Goal: Obtain resource: Download file/media

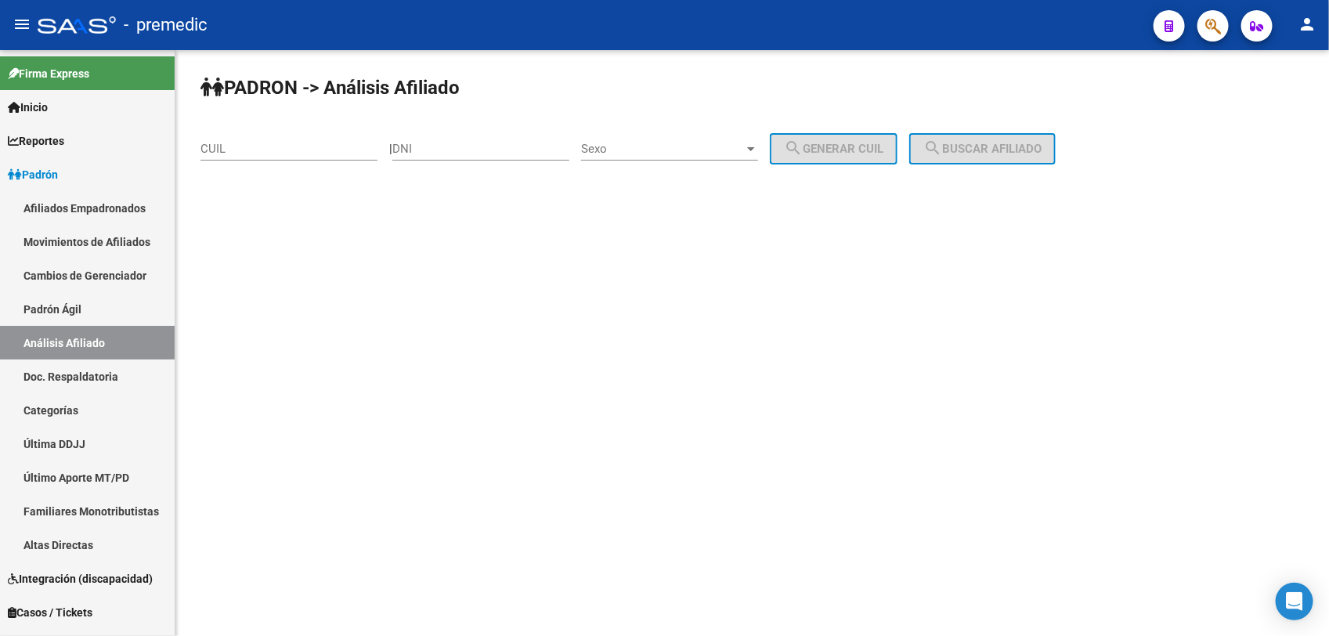
click at [1188, 360] on mat-sidenav-content "PADRON -> Análisis Afiliado CUIL | DNI Sexo Sexo search Generar CUIL search Bus…" at bounding box center [752, 343] width 1154 height 586
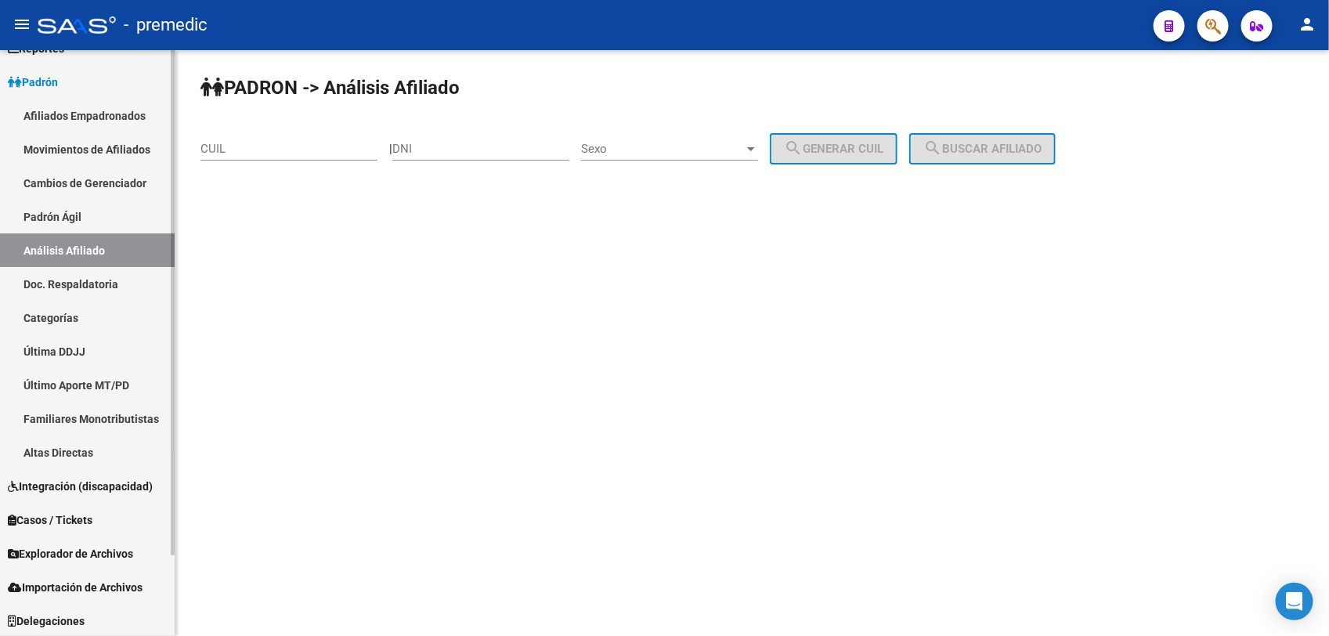
click at [126, 555] on span "Explorador de Archivos" at bounding box center [70, 553] width 125 height 17
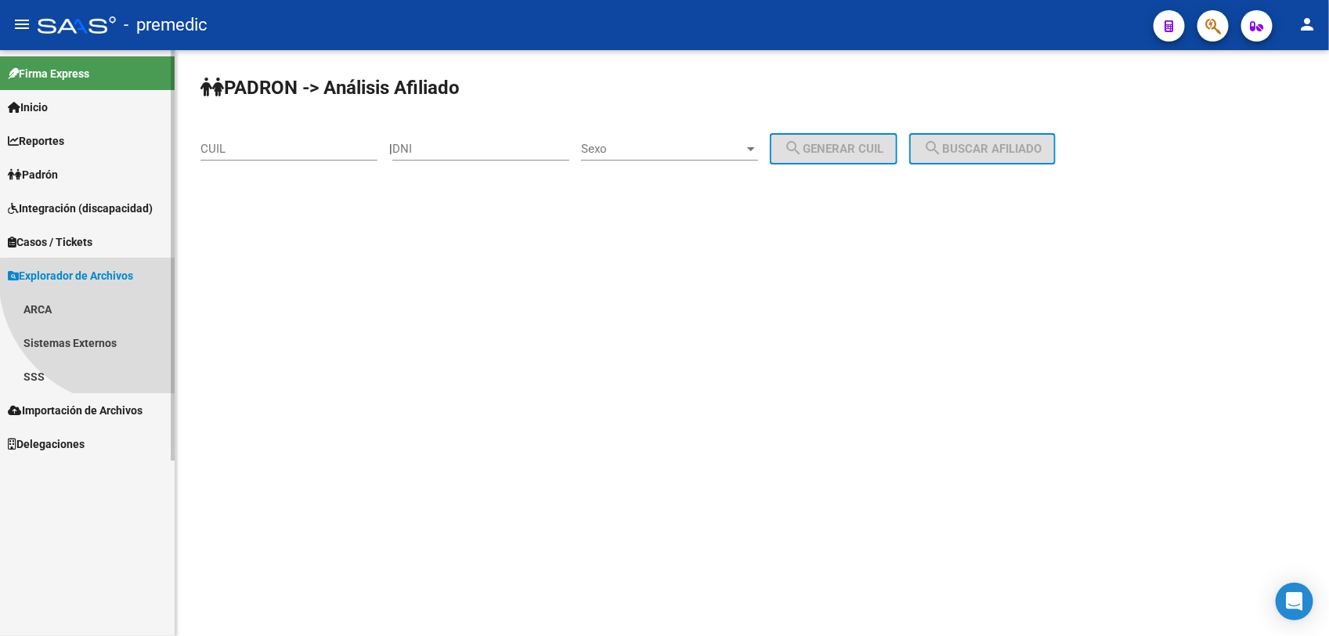
scroll to position [0, 0]
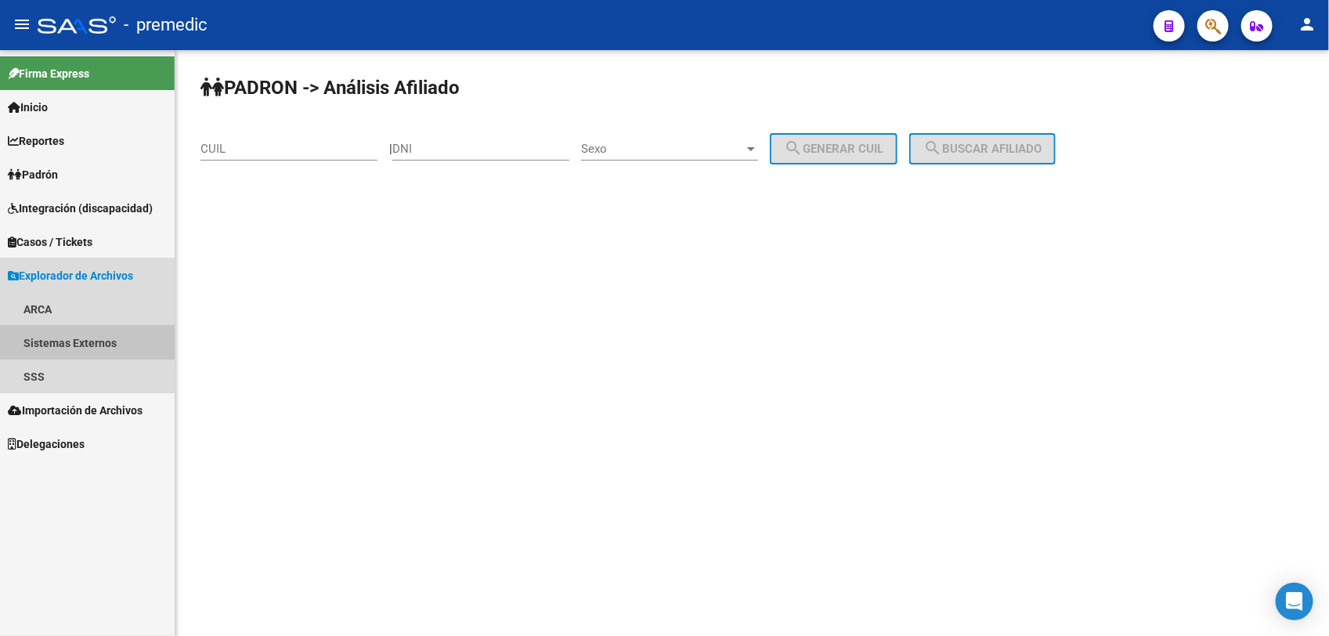
click at [88, 343] on link "Sistemas Externos" at bounding box center [87, 343] width 175 height 34
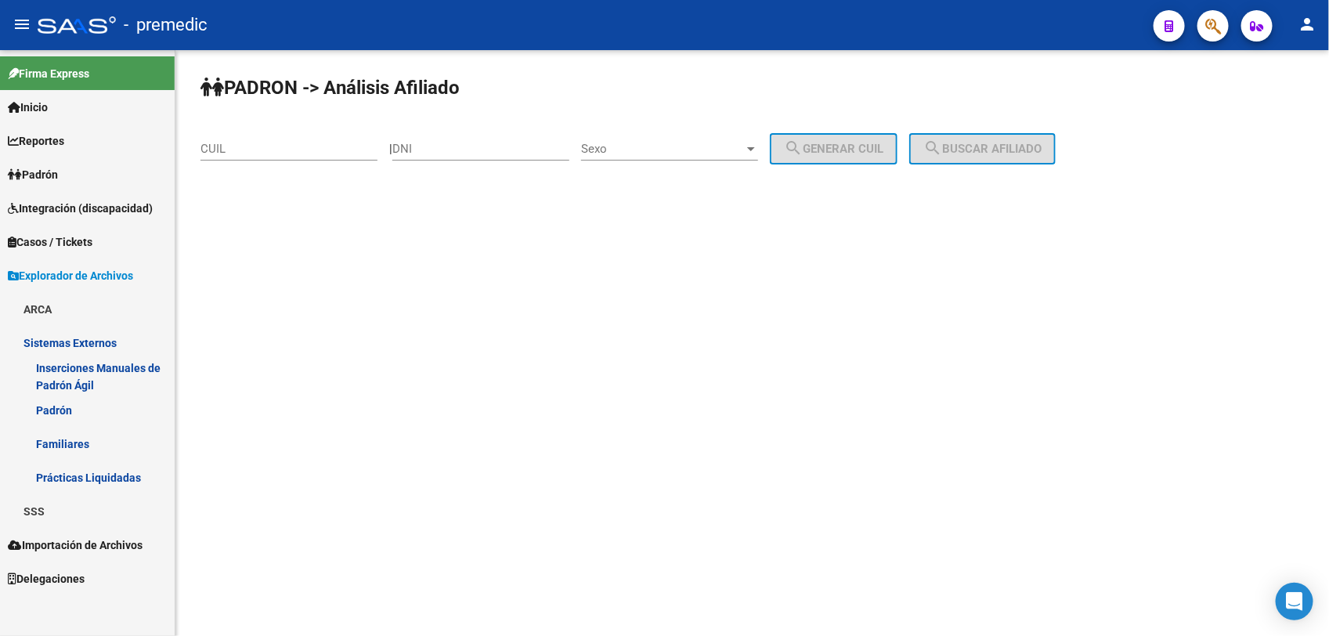
click at [88, 343] on link "Sistemas Externos" at bounding box center [87, 343] width 175 height 34
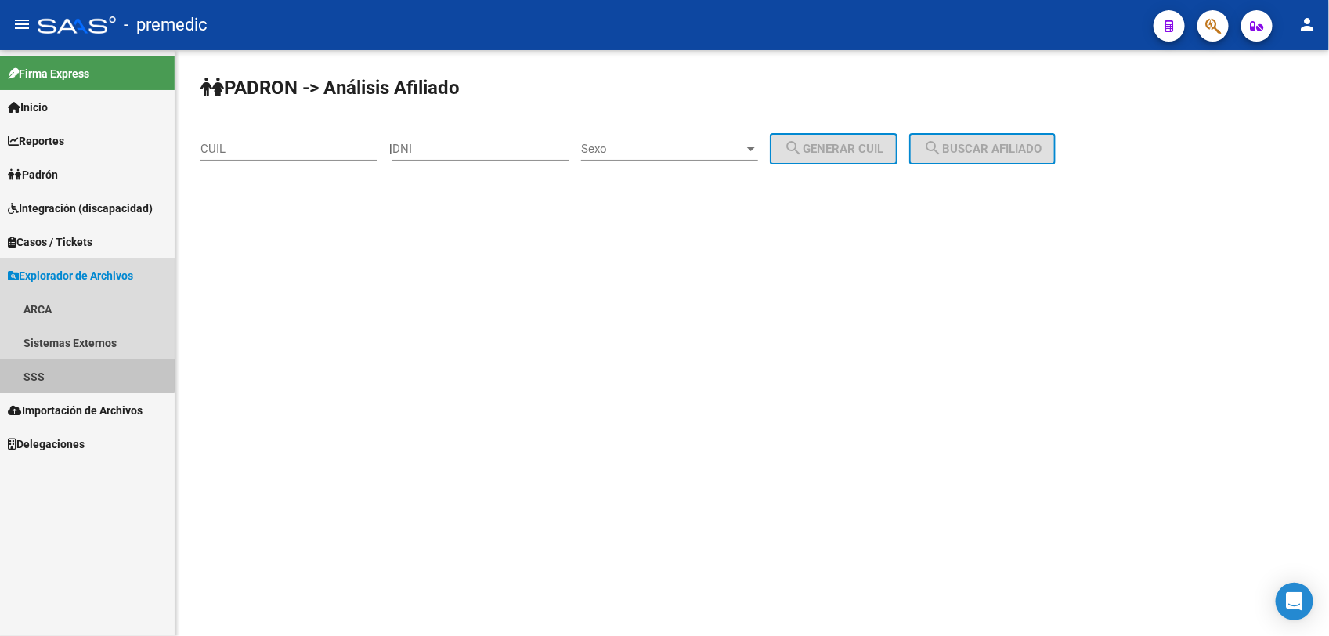
click at [60, 368] on link "SSS" at bounding box center [87, 377] width 175 height 34
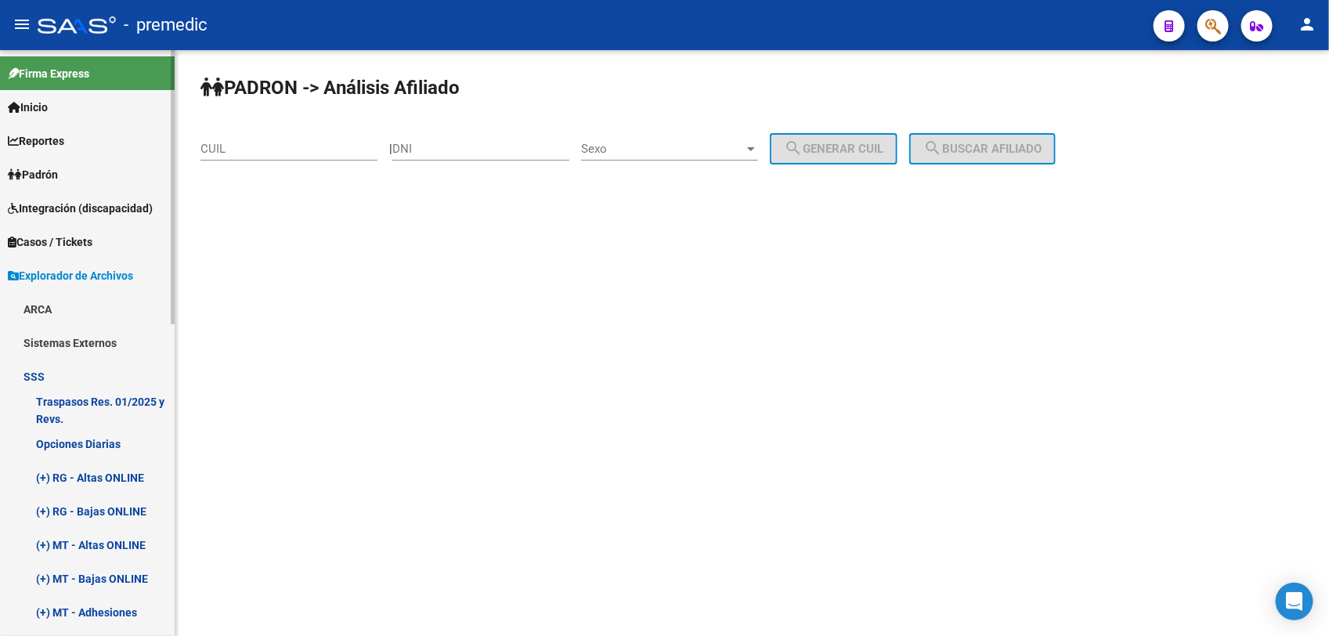
click at [106, 437] on link "Opciones Diarias" at bounding box center [87, 444] width 175 height 34
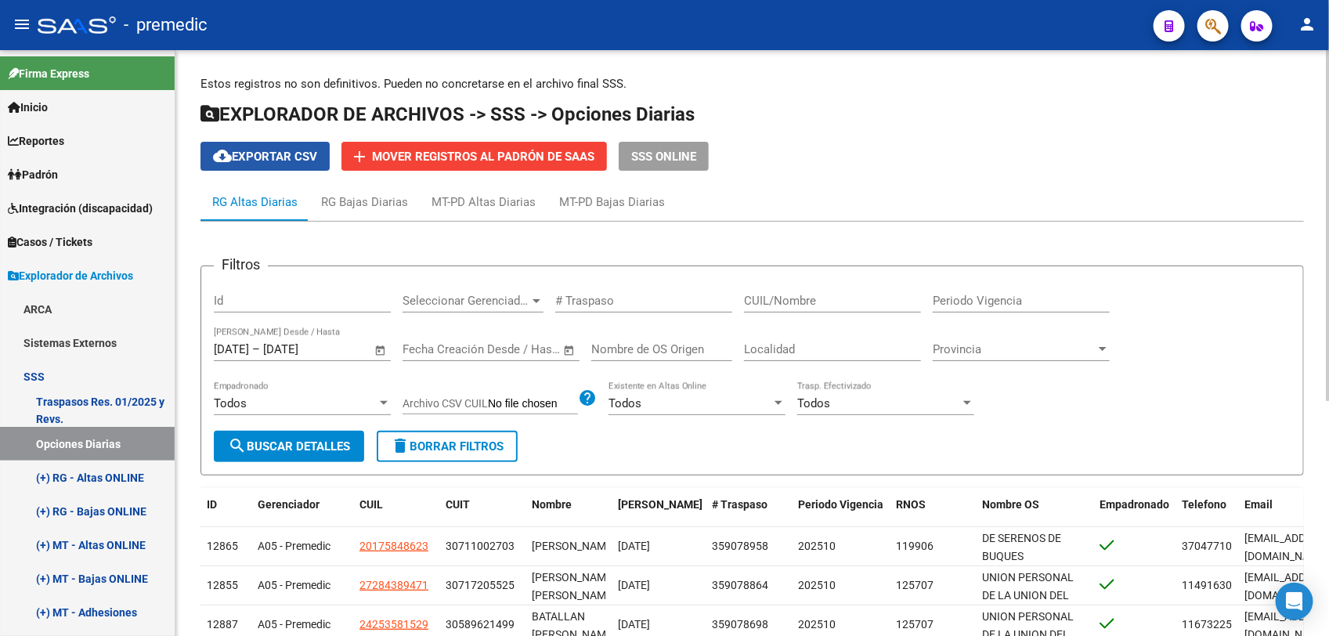
click at [228, 146] on mat-icon "cloud_download" at bounding box center [222, 155] width 19 height 19
